Goal: Task Accomplishment & Management: Complete application form

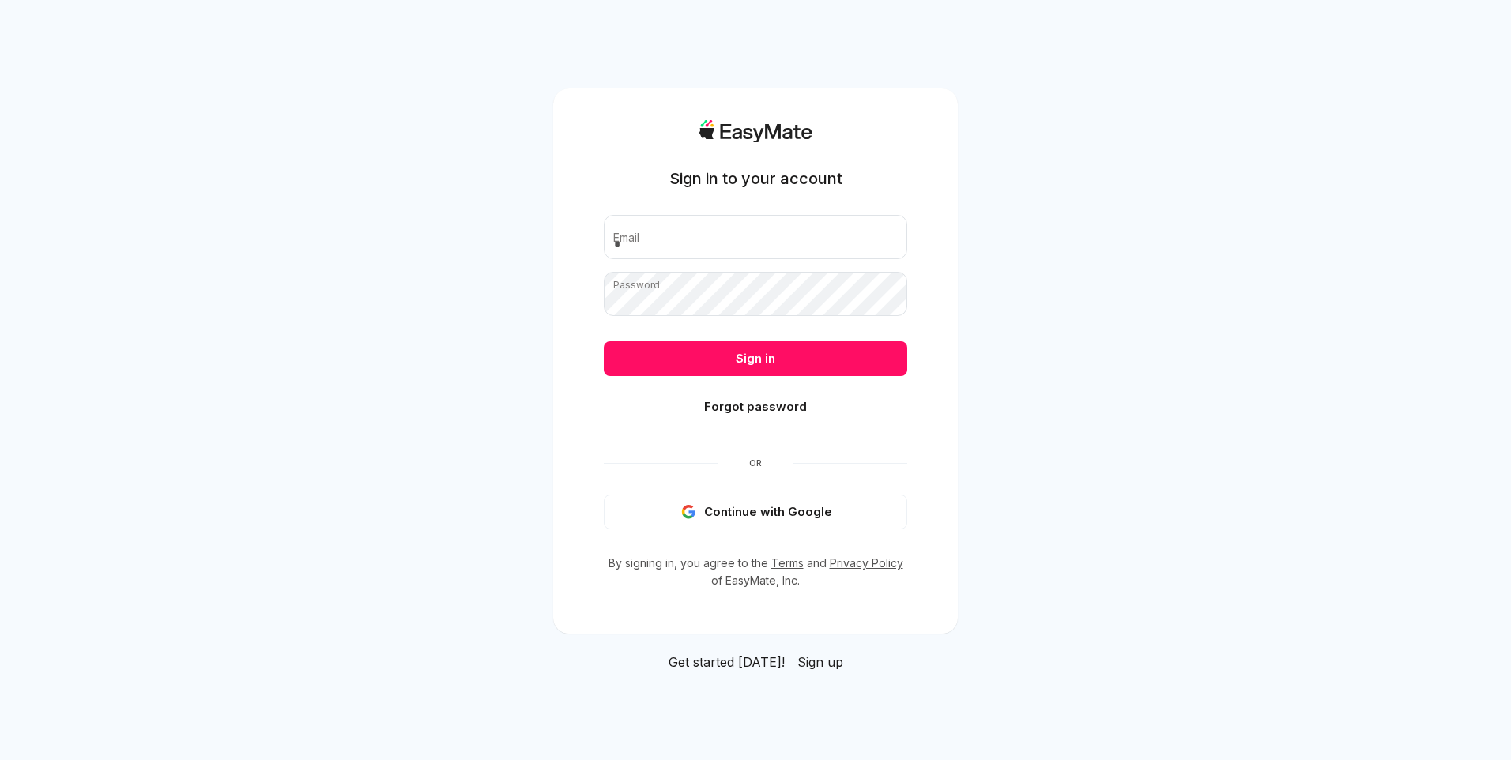
click at [767, 506] on button "Continue with Google" at bounding box center [756, 512] width 304 height 35
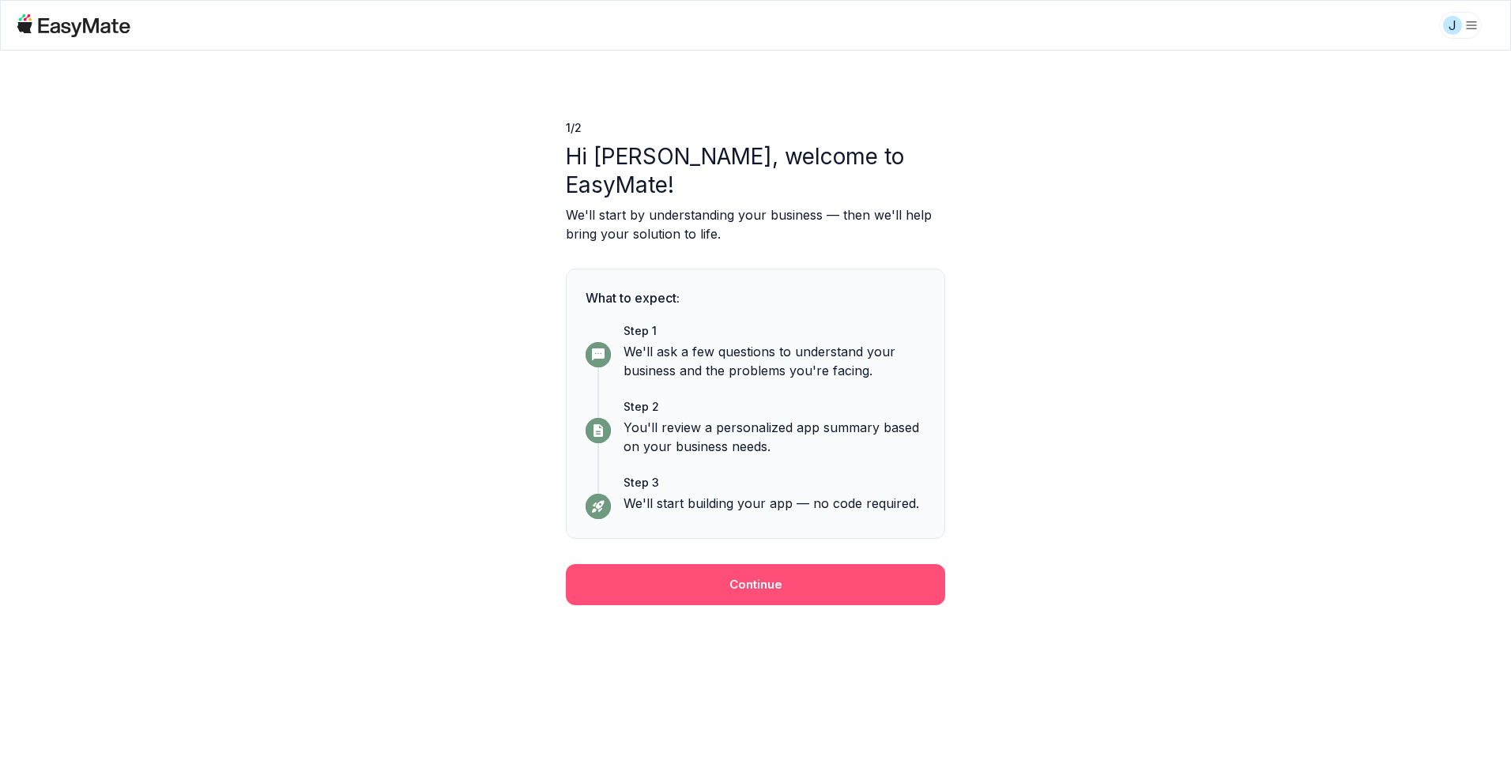
click at [756, 564] on button "Continue" at bounding box center [755, 584] width 379 height 41
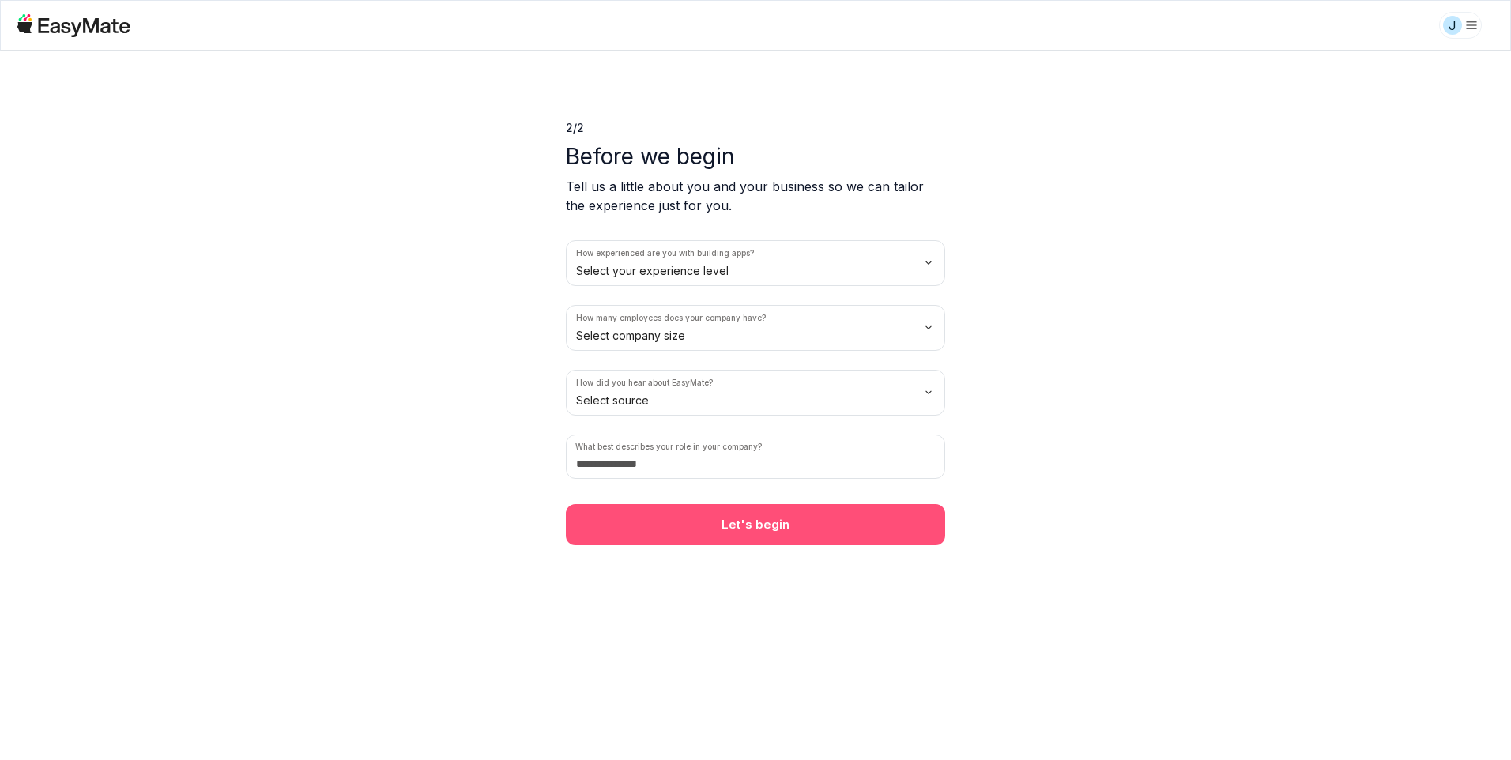
click at [779, 526] on button "Let's begin" at bounding box center [755, 524] width 379 height 41
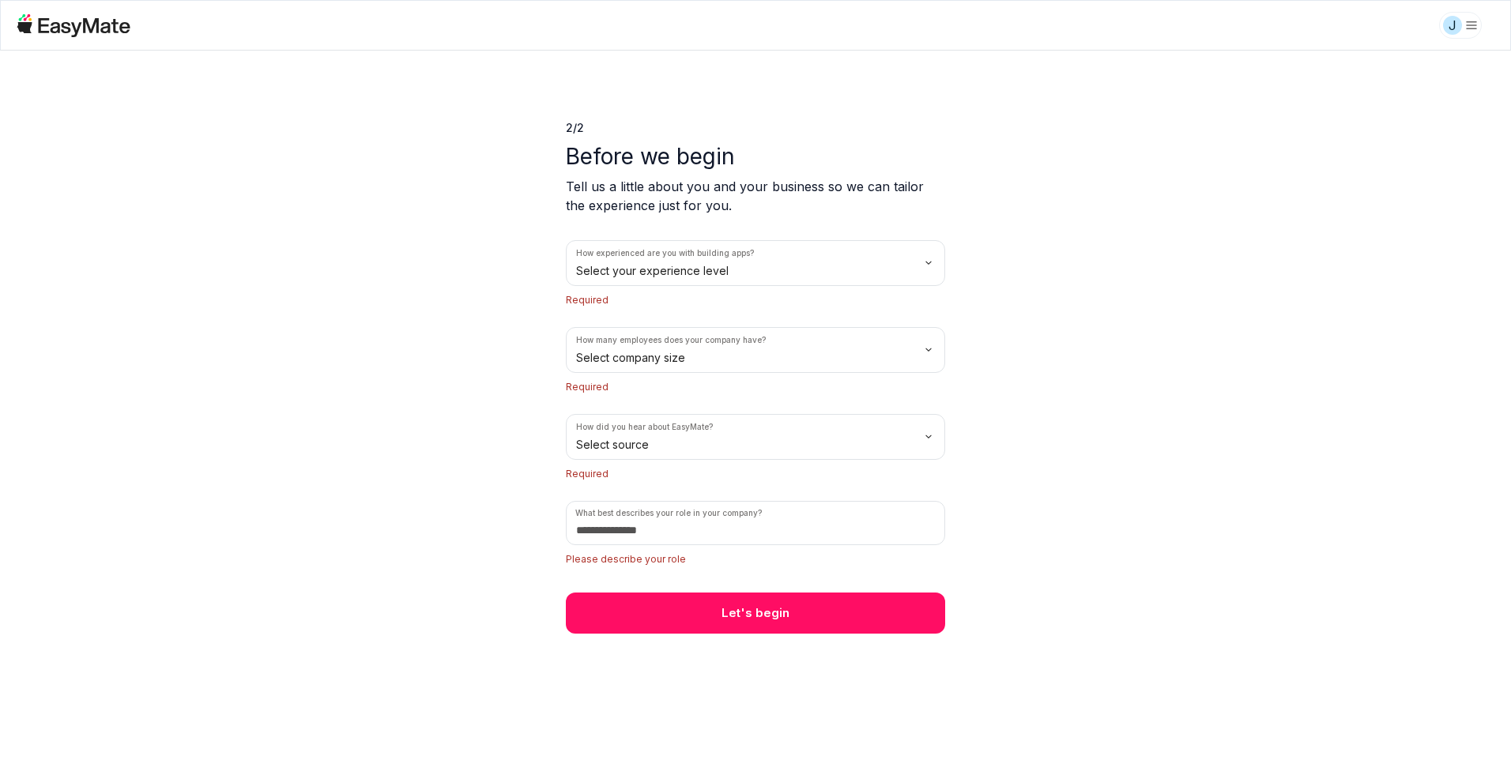
click at [764, 271] on html "J 2 / 2 Before we begin Tell us a little about you and your business so we can …" at bounding box center [755, 380] width 1511 height 760
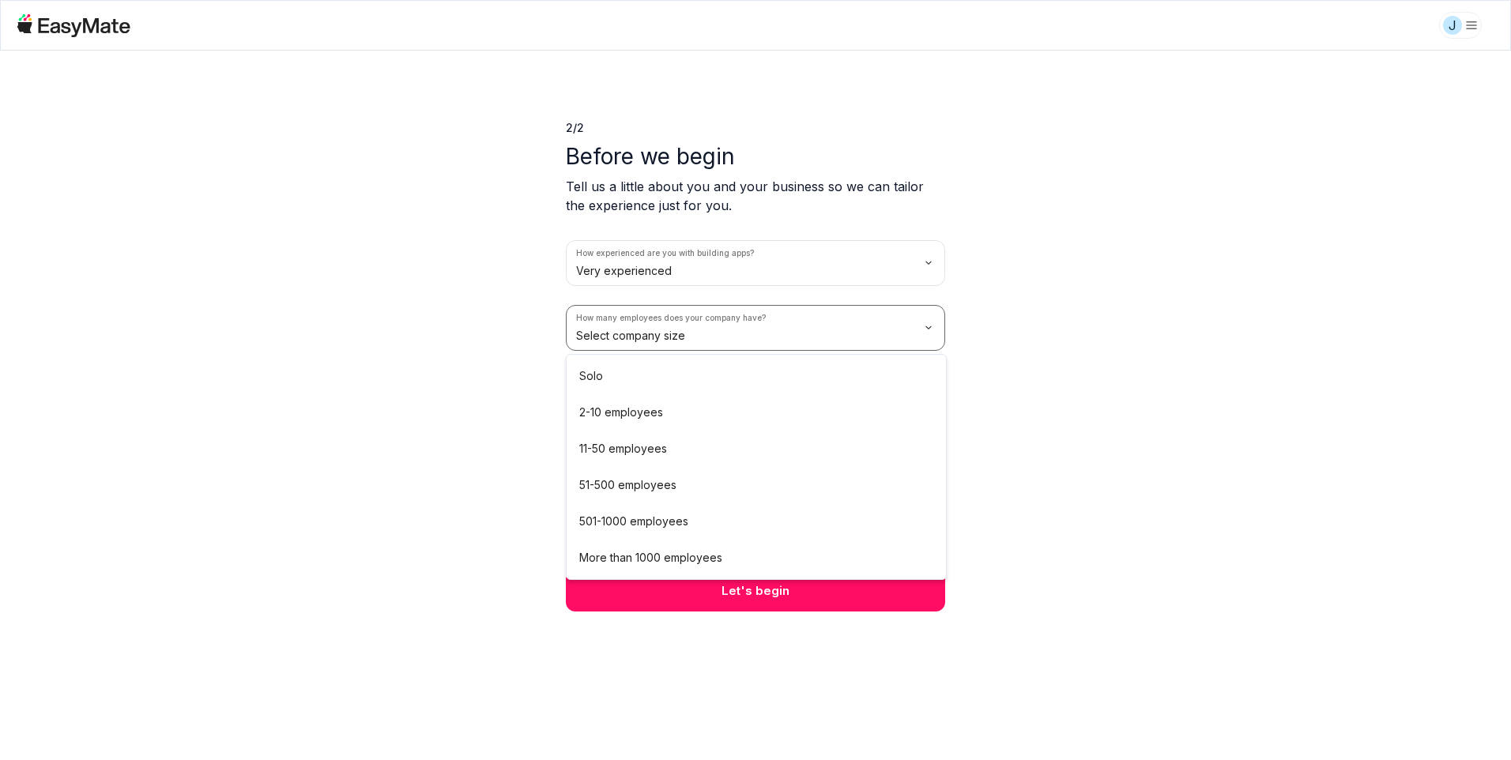
click at [752, 333] on html "J 2 / 2 Before we begin Tell us a little about you and your business so we can …" at bounding box center [755, 380] width 1511 height 760
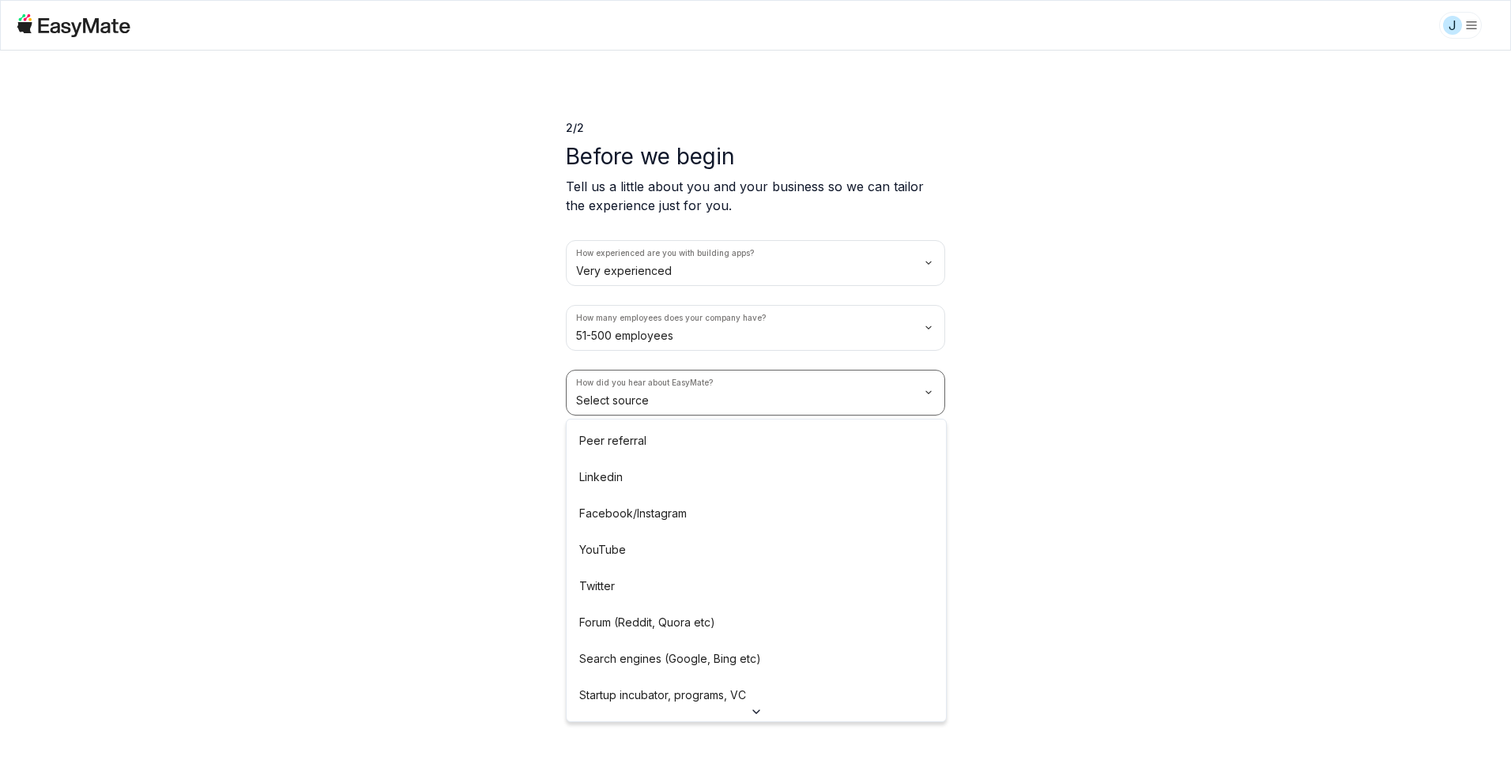
click at [757, 392] on html "J 2 / 2 Before we begin Tell us a little about you and your business so we can …" at bounding box center [755, 380] width 1511 height 760
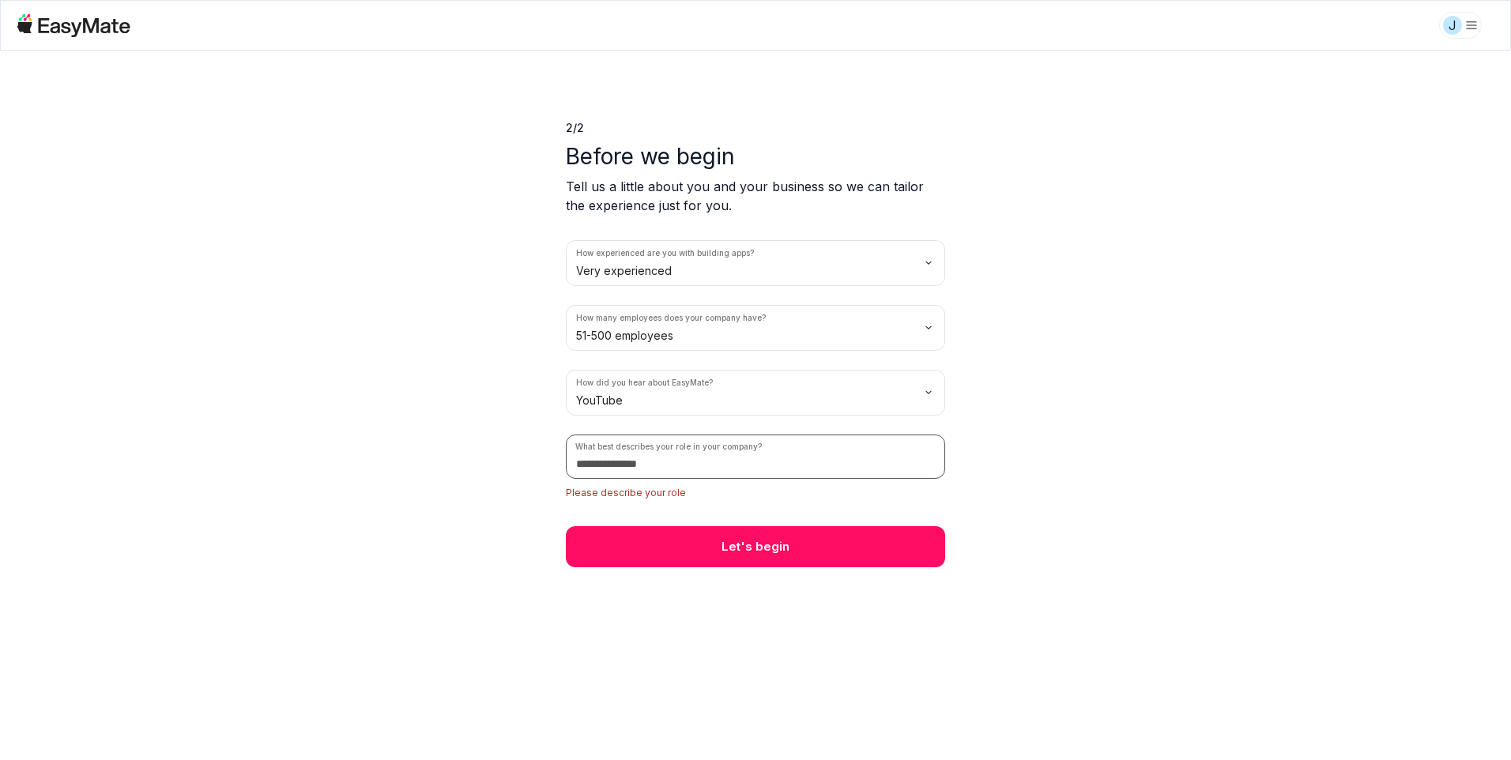
click at [703, 466] on input at bounding box center [755, 457] width 379 height 44
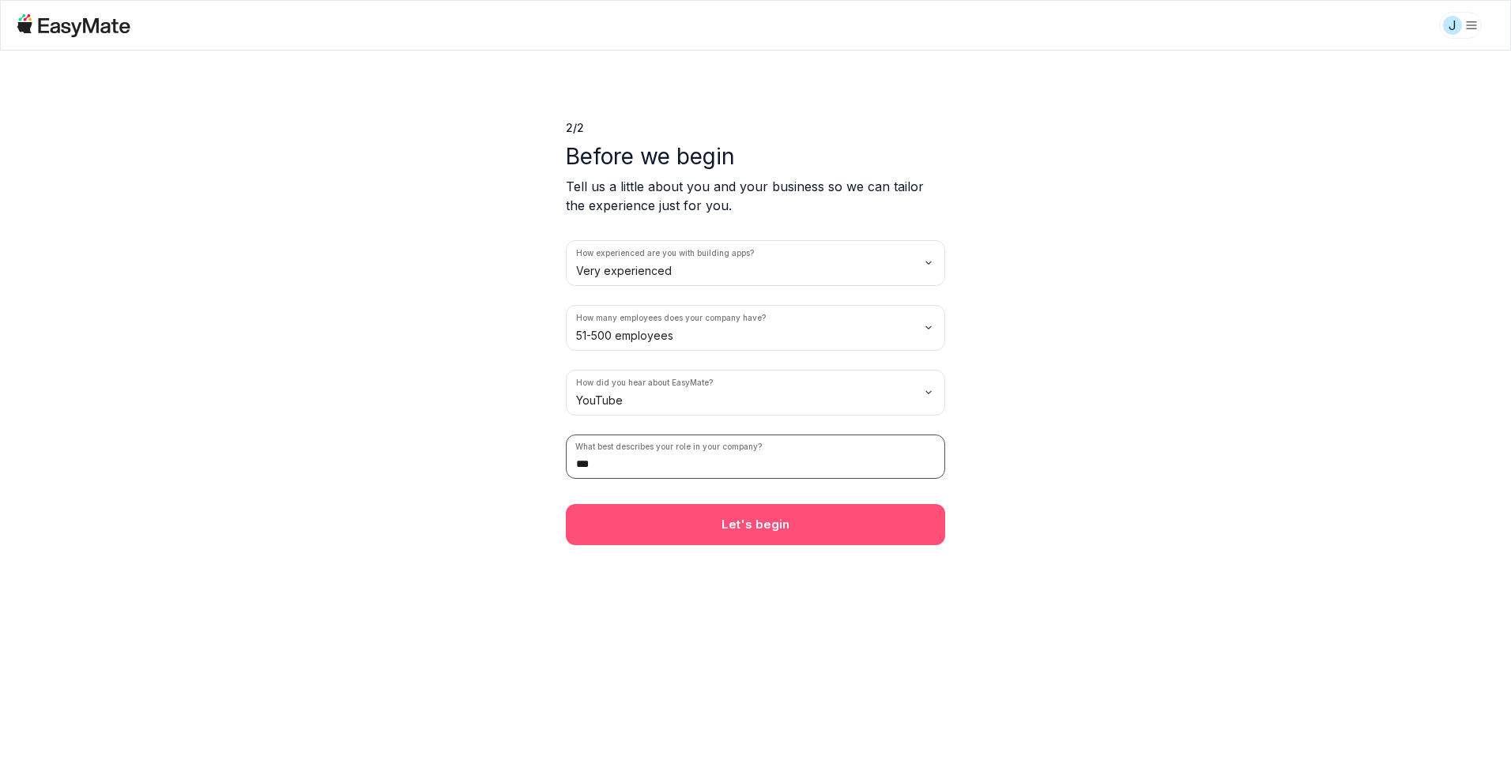
type input "***"
click at [669, 545] on button "Let's begin" at bounding box center [755, 524] width 379 height 41
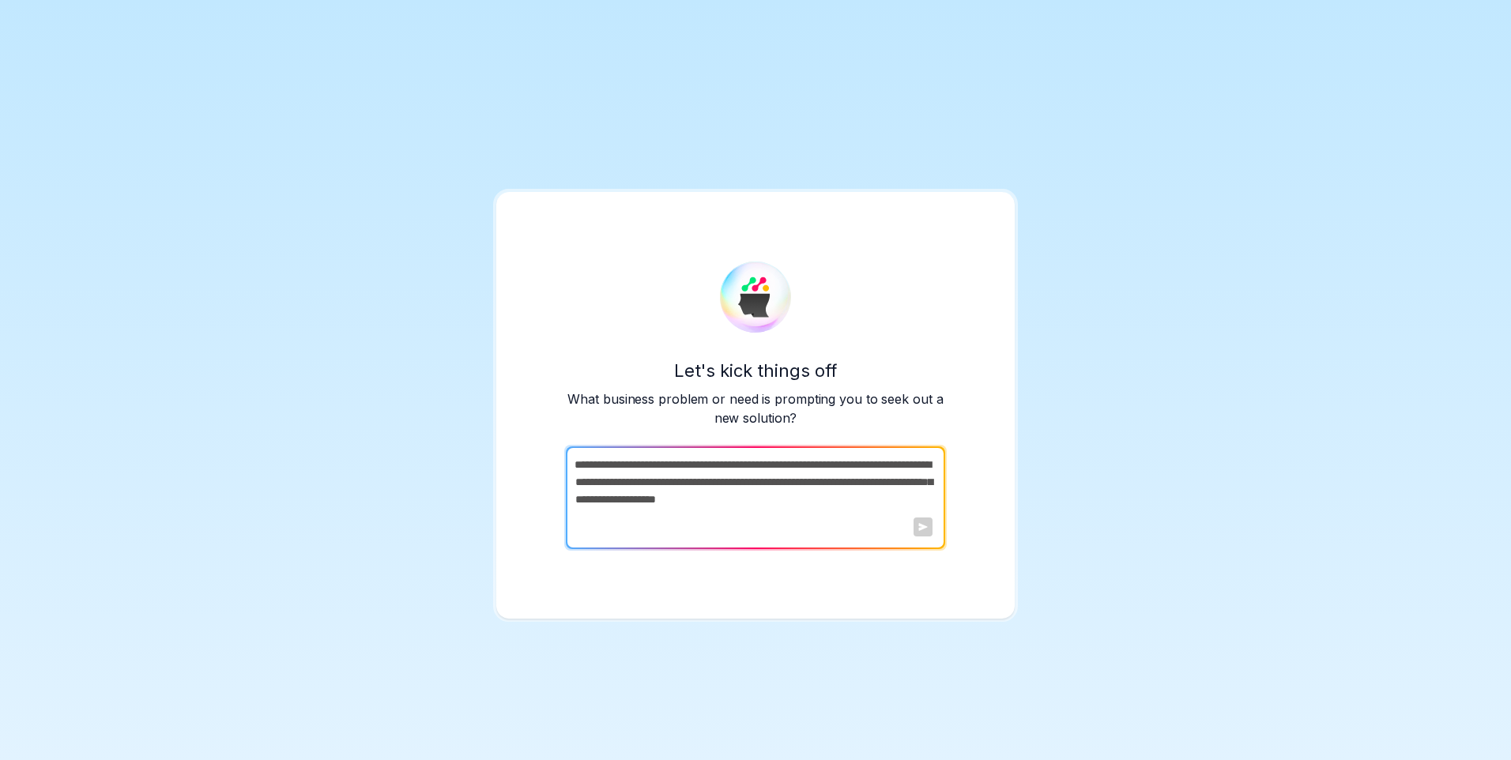
click at [803, 490] on textarea at bounding box center [754, 498] width 376 height 103
